Goal: Use online tool/utility: Utilize a website feature to perform a specific function

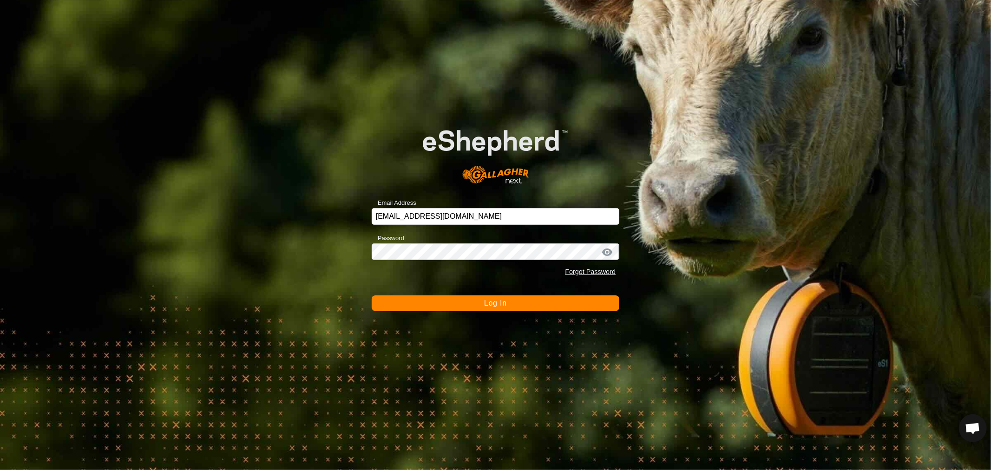
scroll to position [179, 0]
click at [493, 304] on span "Log In" at bounding box center [495, 303] width 23 height 8
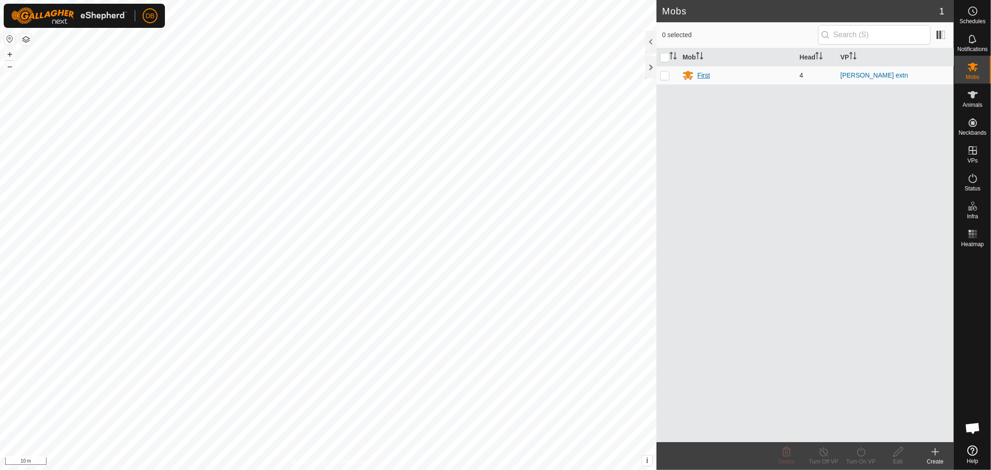
click at [707, 74] on div "First" at bounding box center [703, 76] width 13 height 10
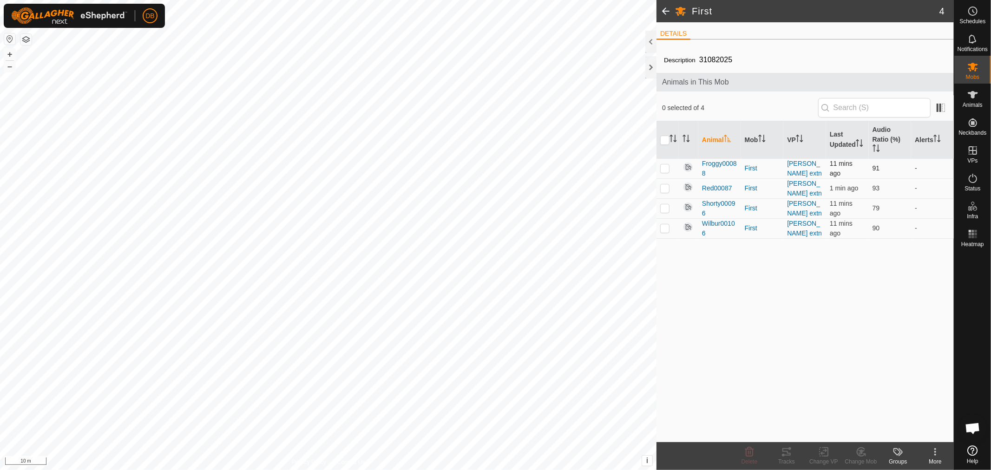
click at [665, 170] on p-checkbox at bounding box center [664, 167] width 9 height 7
checkbox input "true"
click at [786, 454] on icon at bounding box center [786, 451] width 11 height 11
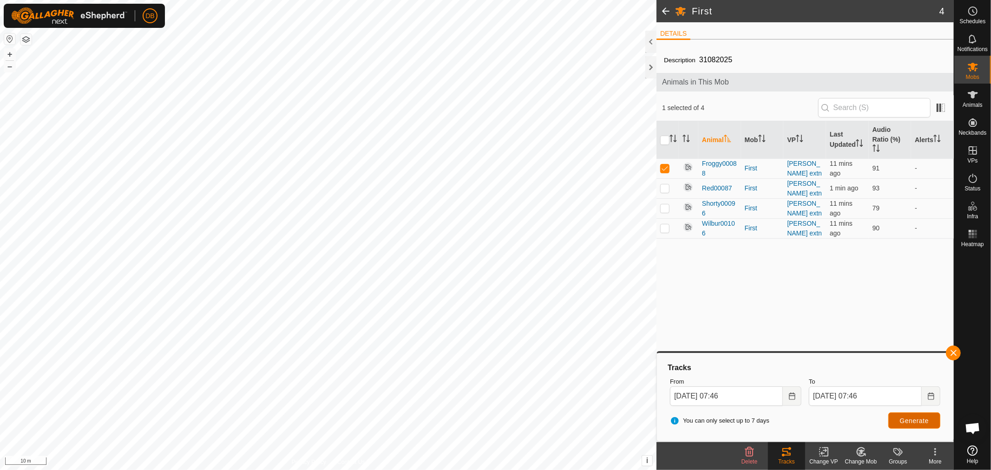
click at [914, 419] on span "Generate" at bounding box center [914, 420] width 29 height 7
click at [791, 393] on icon "Choose Date" at bounding box center [792, 396] width 6 height 7
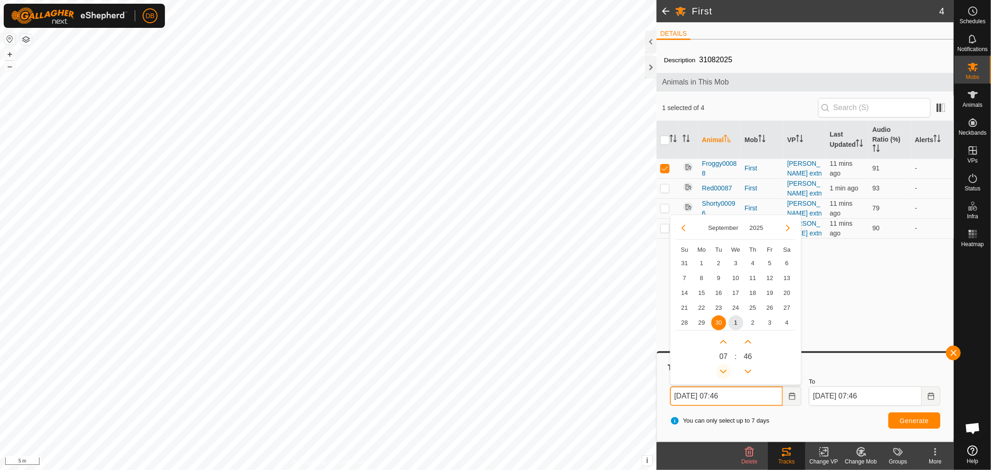
click at [722, 371] on button "Previous Hour" at bounding box center [723, 371] width 15 height 15
click at [723, 371] on span "Previous Hour" at bounding box center [723, 371] width 0 height 0
click at [722, 371] on button "Previous Hour" at bounding box center [723, 371] width 15 height 15
click at [733, 321] on span "1" at bounding box center [735, 322] width 15 height 15
type input "[DATE] 04:46"
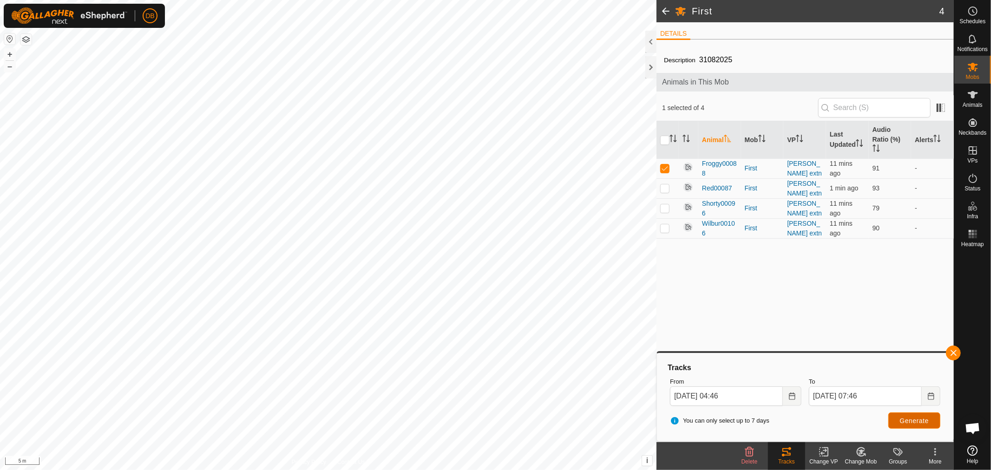
click at [907, 422] on span "Generate" at bounding box center [914, 420] width 29 height 7
drag, startPoint x: 666, startPoint y: 168, endPoint x: 664, endPoint y: 179, distance: 10.8
click at [666, 170] on p-checkbox at bounding box center [664, 167] width 9 height 7
checkbox input "false"
drag, startPoint x: 662, startPoint y: 187, endPoint x: 737, endPoint y: 265, distance: 108.1
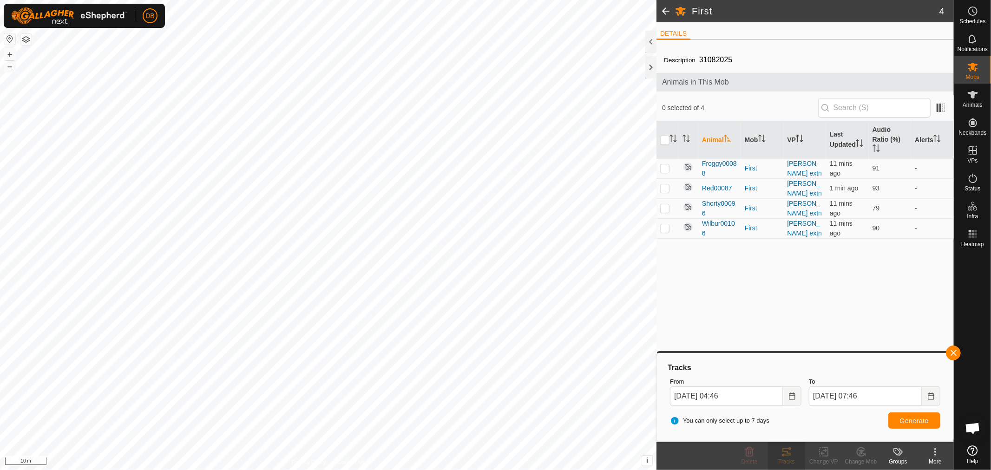
click at [662, 187] on p-checkbox at bounding box center [664, 187] width 9 height 7
click at [904, 424] on span "Generate" at bounding box center [914, 420] width 29 height 7
drag, startPoint x: 662, startPoint y: 188, endPoint x: 668, endPoint y: 207, distance: 19.8
click at [663, 190] on p-checkbox at bounding box center [664, 187] width 9 height 7
checkbox input "false"
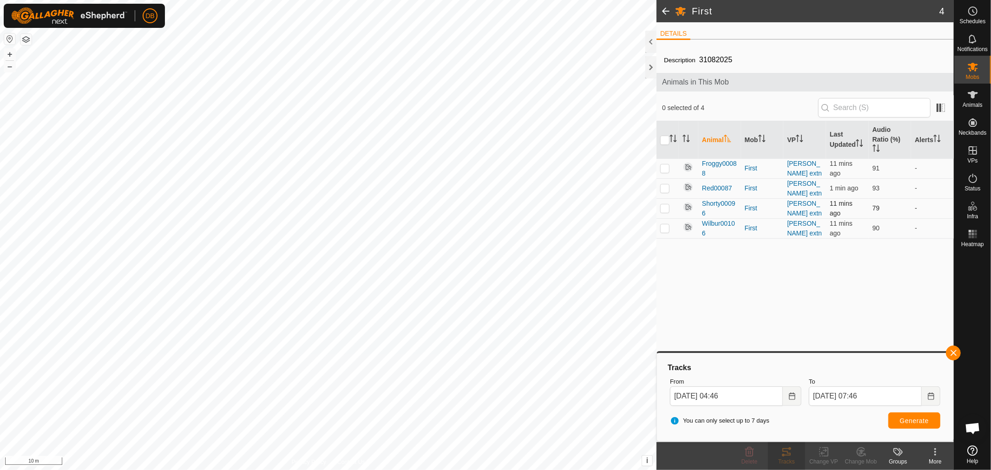
drag, startPoint x: 663, startPoint y: 208, endPoint x: 672, endPoint y: 212, distance: 10.4
click at [664, 209] on p-checkbox at bounding box center [664, 207] width 9 height 7
click at [911, 421] on span "Generate" at bounding box center [914, 420] width 29 height 7
drag, startPoint x: 662, startPoint y: 207, endPoint x: 668, endPoint y: 231, distance: 25.4
click at [665, 213] on td at bounding box center [667, 208] width 22 height 20
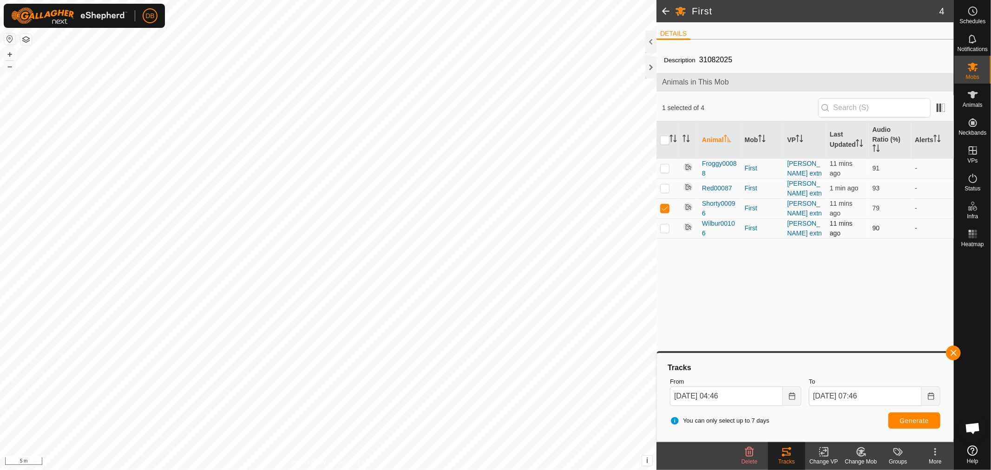
checkbox input "false"
click at [668, 231] on td at bounding box center [667, 228] width 22 height 20
checkbox input "true"
click at [922, 421] on span "Generate" at bounding box center [914, 420] width 29 height 7
